Goal: Transaction & Acquisition: Purchase product/service

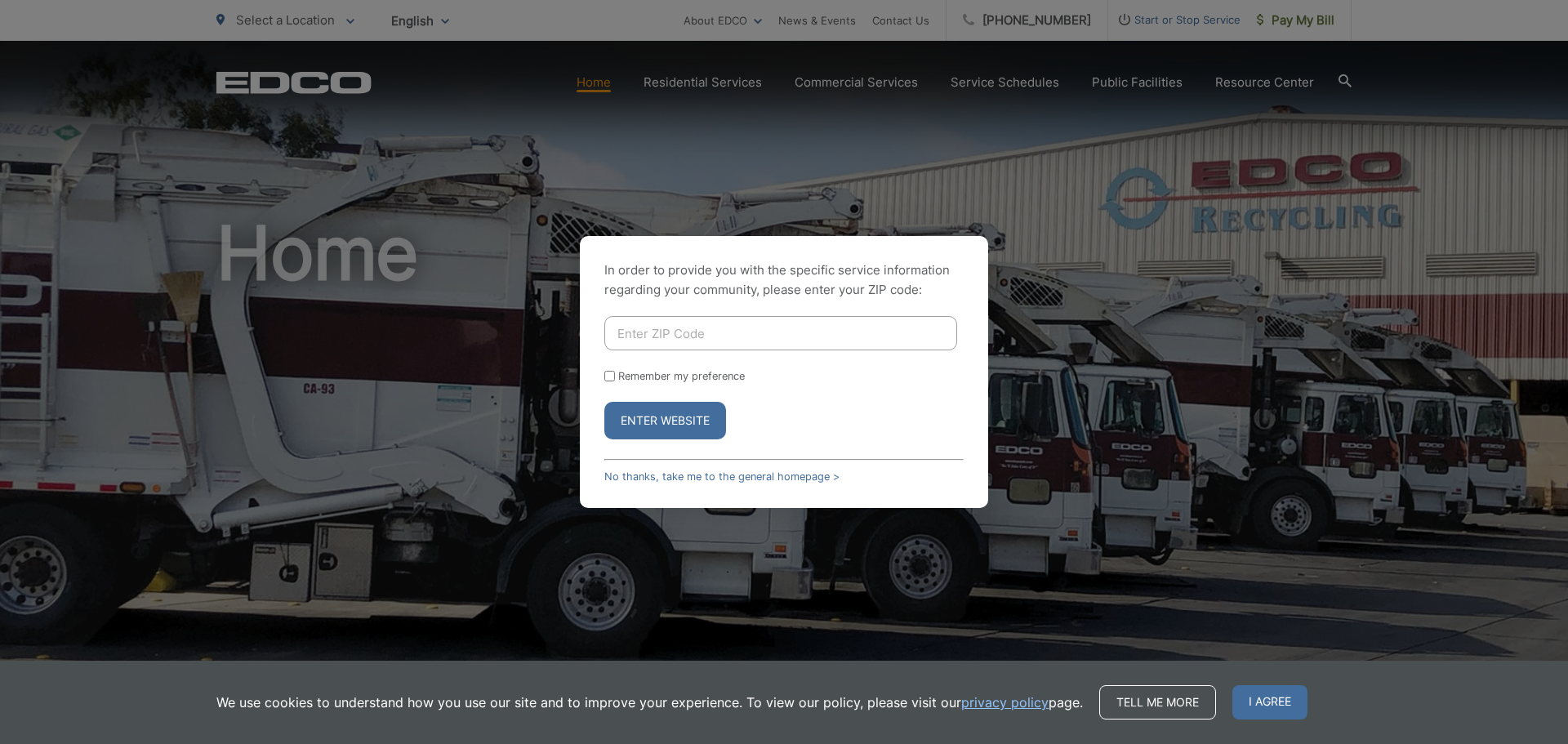
click at [1185, 214] on div "In order to provide you with the specific service information regarding your co…" at bounding box center [784, 372] width 1568 height 744
click at [619, 473] on link "No thanks, take me to the general homepage >" at bounding box center [722, 476] width 235 height 12
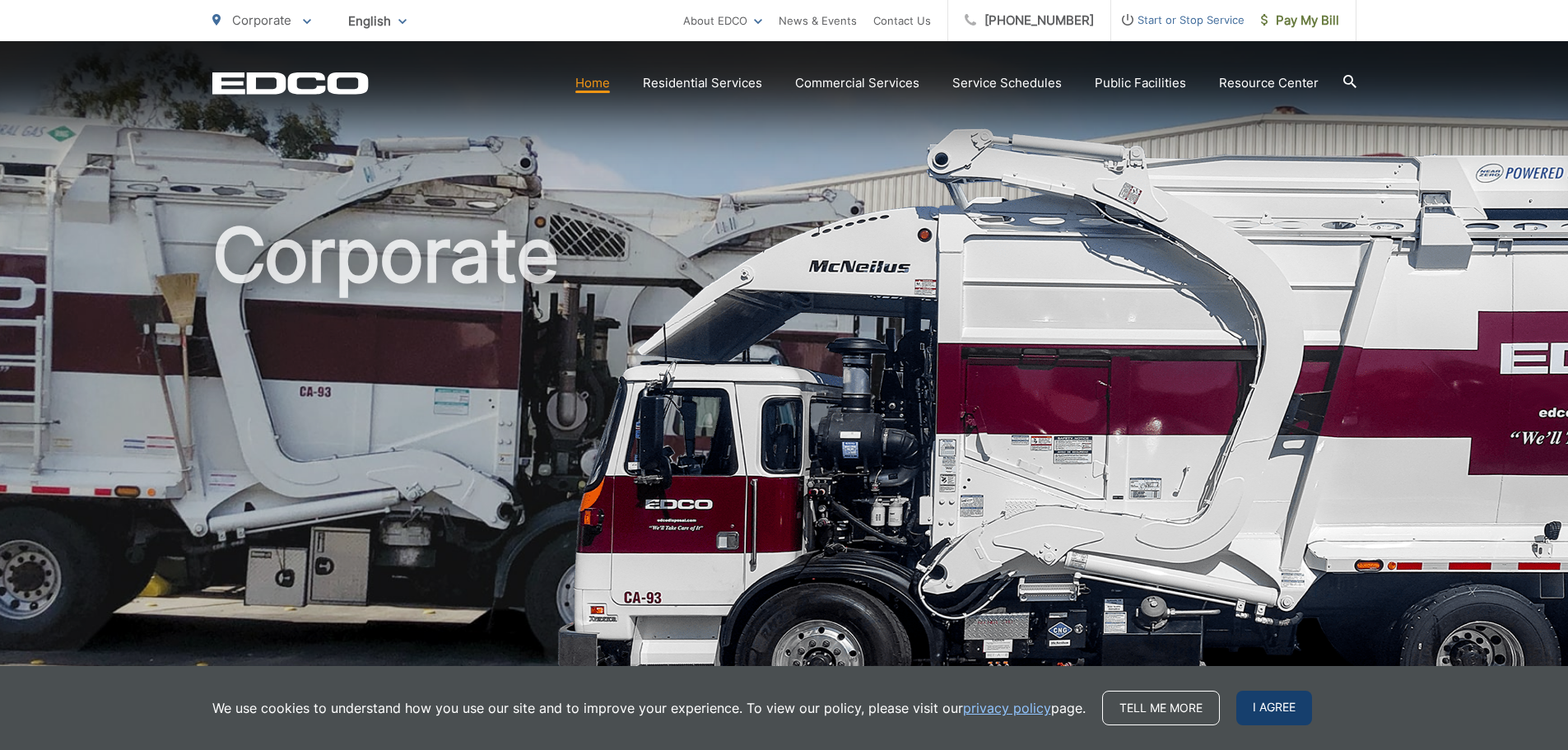
click at [1257, 711] on span "I agree" at bounding box center [1274, 708] width 76 height 35
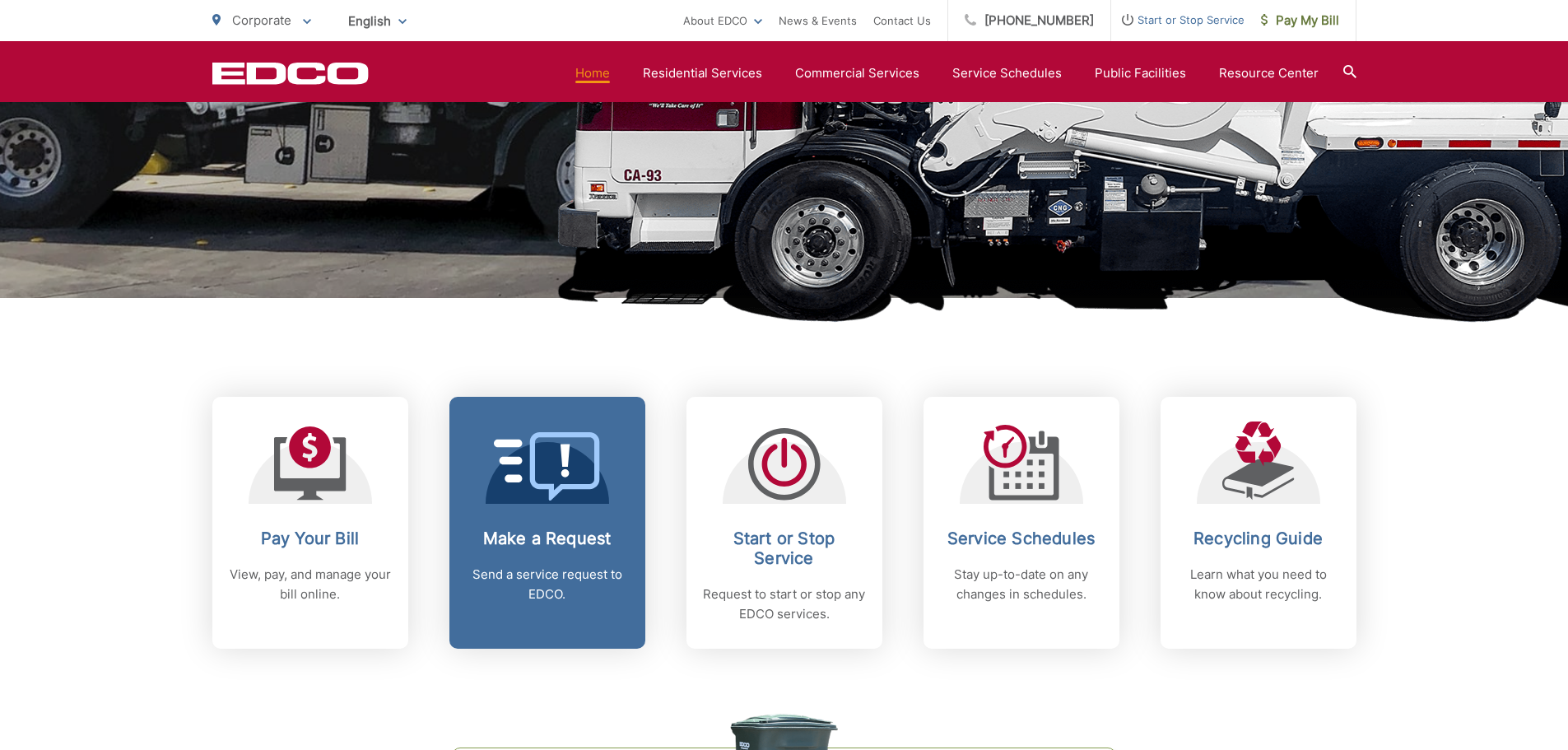
scroll to position [494, 0]
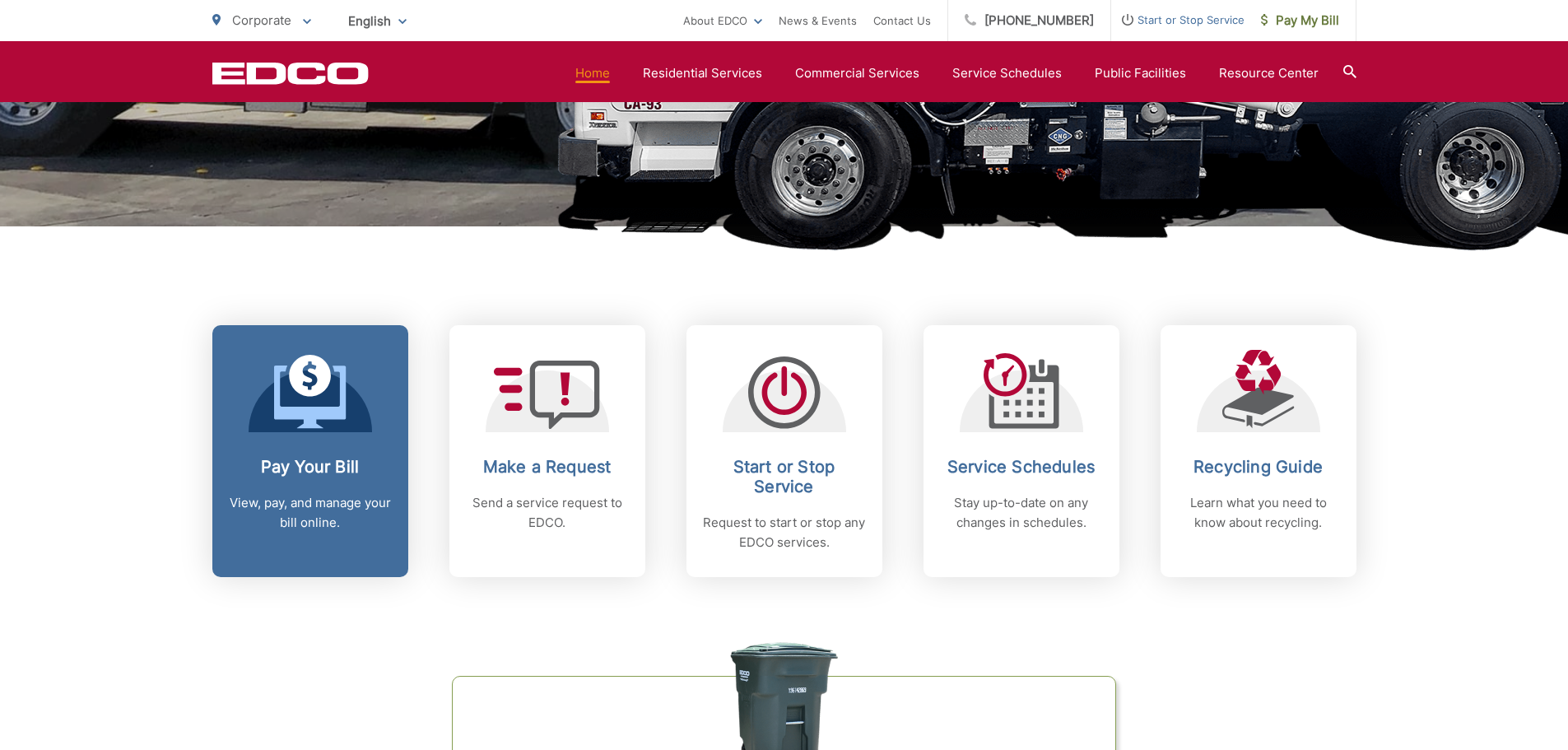
click at [326, 471] on h2 "Pay Your Bill" at bounding box center [310, 466] width 163 height 20
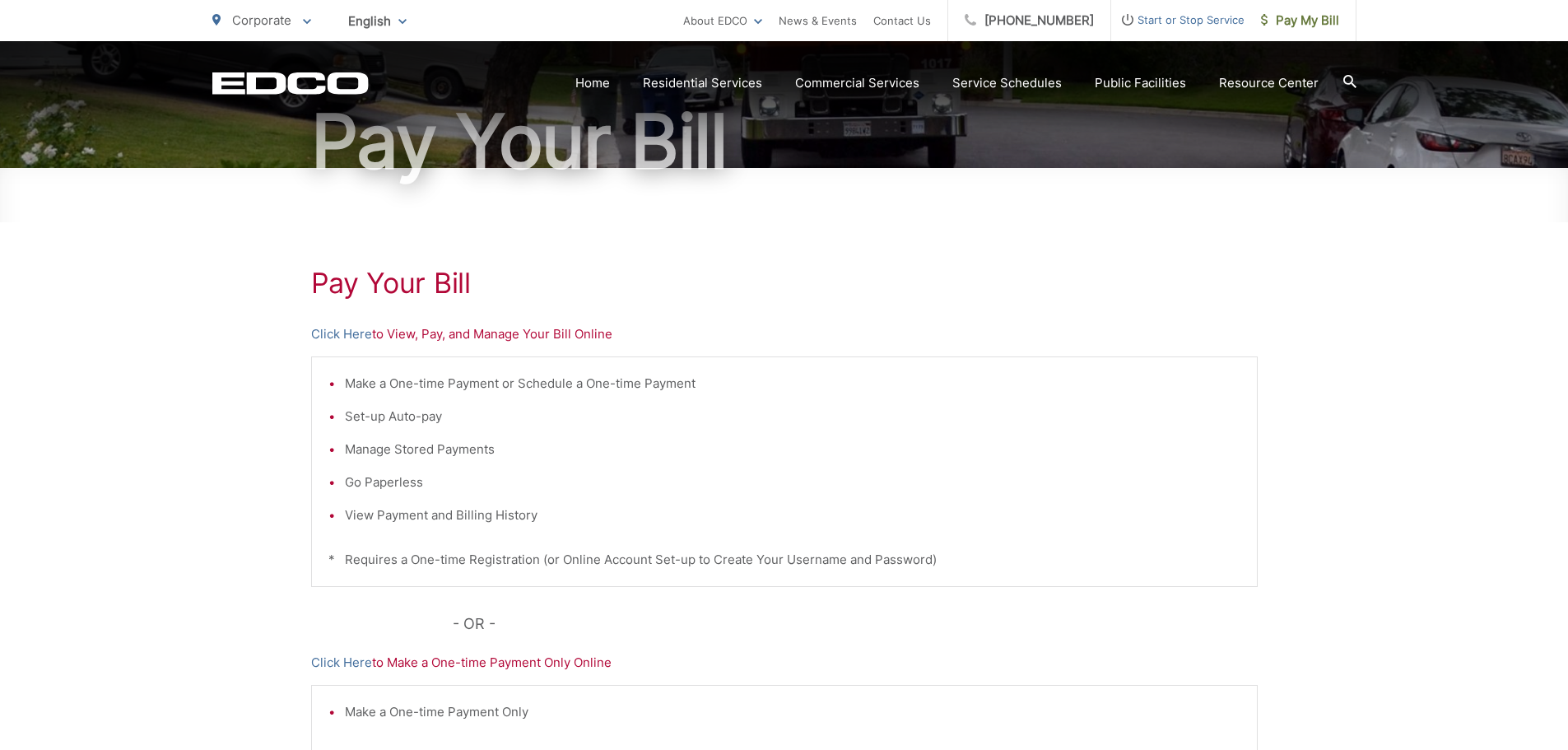
scroll to position [165, 0]
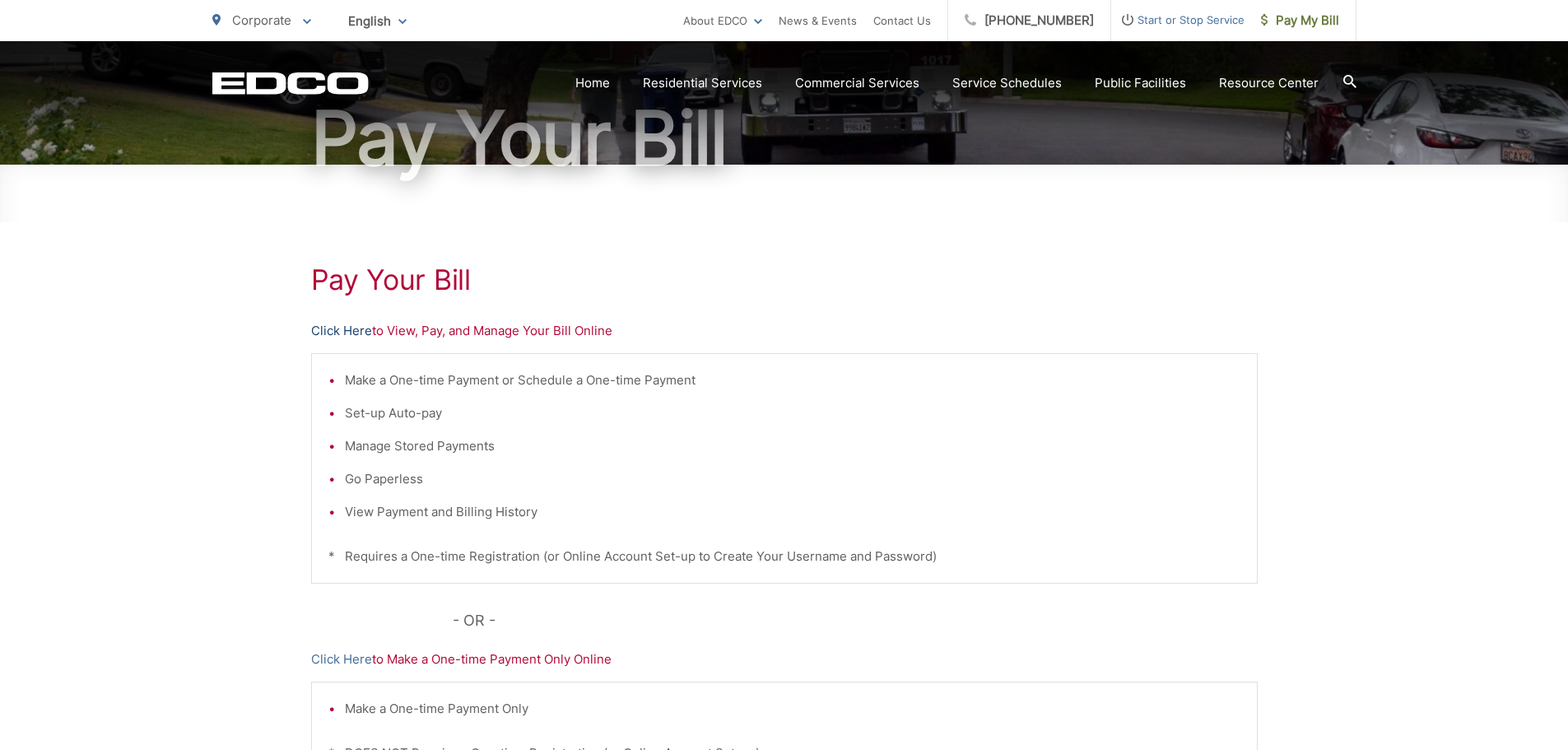
click at [363, 322] on link "Click Here" at bounding box center [341, 331] width 61 height 20
